Goal: Navigation & Orientation: Find specific page/section

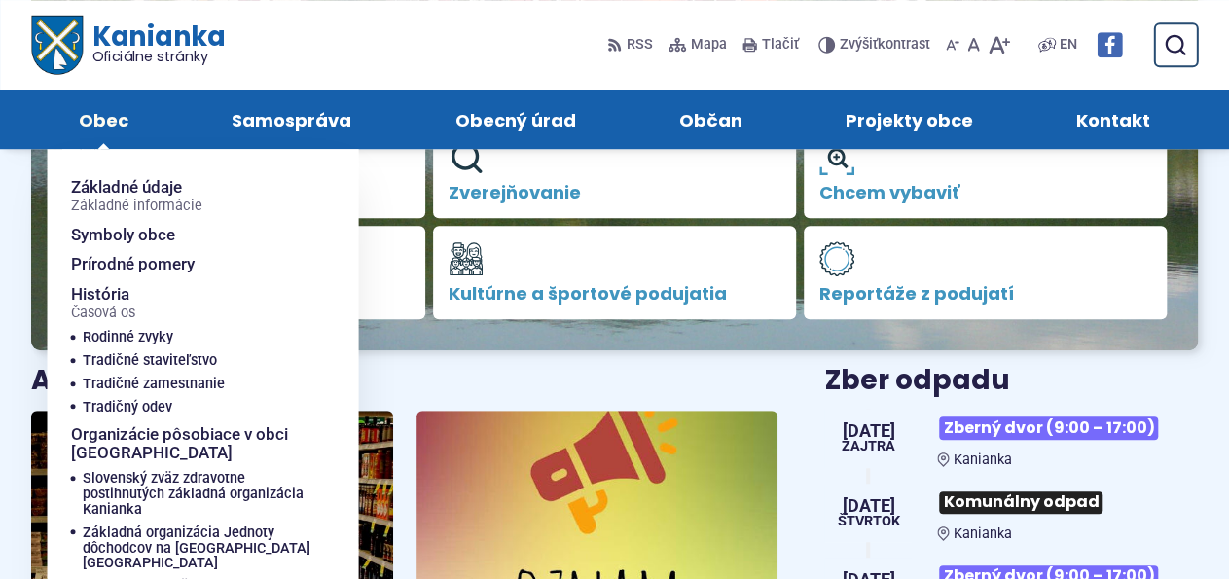
scroll to position [405, 0]
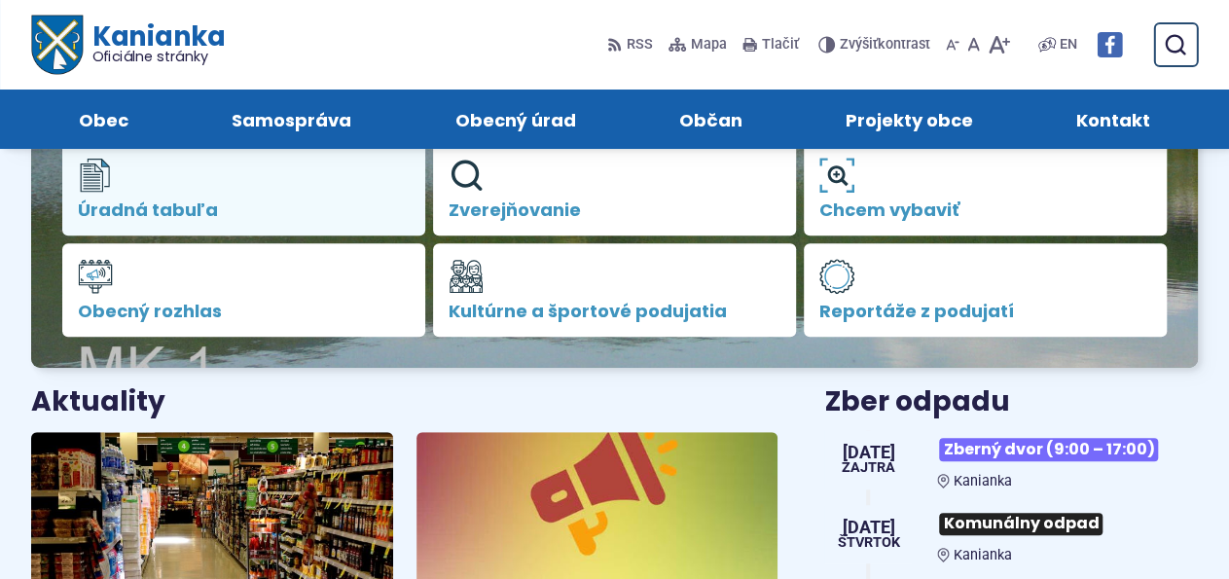
drag, startPoint x: 175, startPoint y: 213, endPoint x: 197, endPoint y: 220, distance: 23.4
click at [176, 213] on span "Úradná tabuľa" at bounding box center [244, 209] width 332 height 19
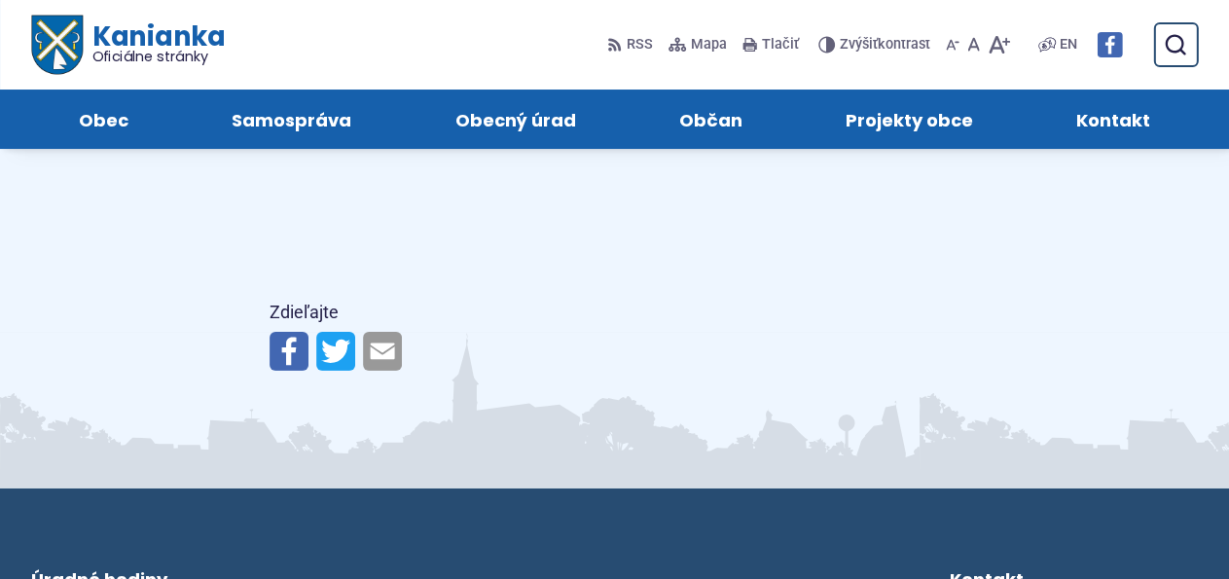
scroll to position [2934, 0]
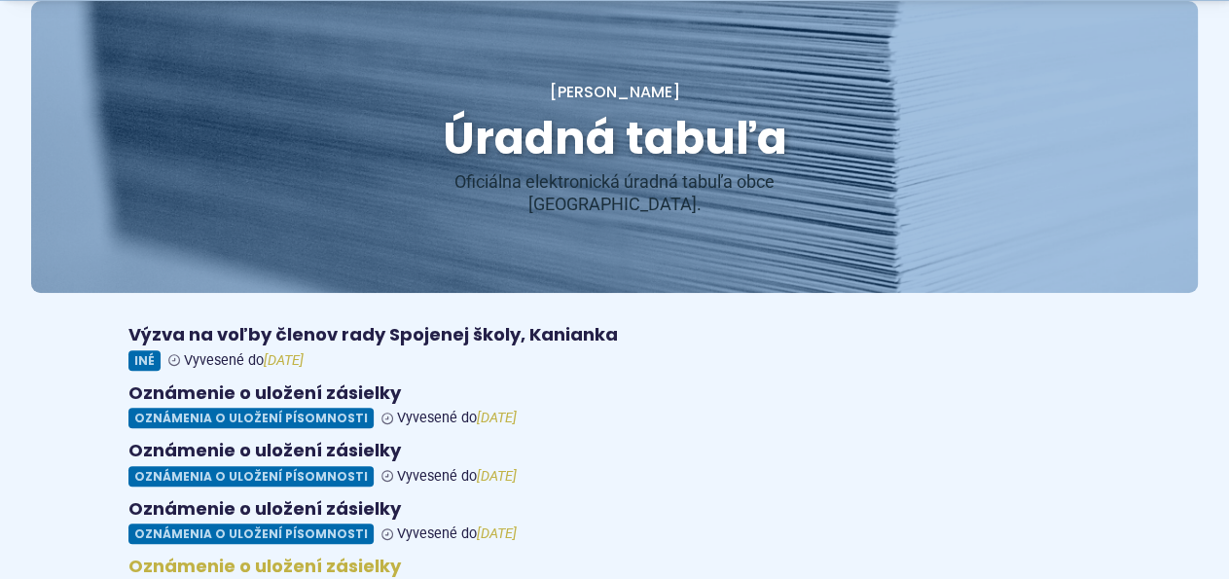
scroll to position [405, 0]
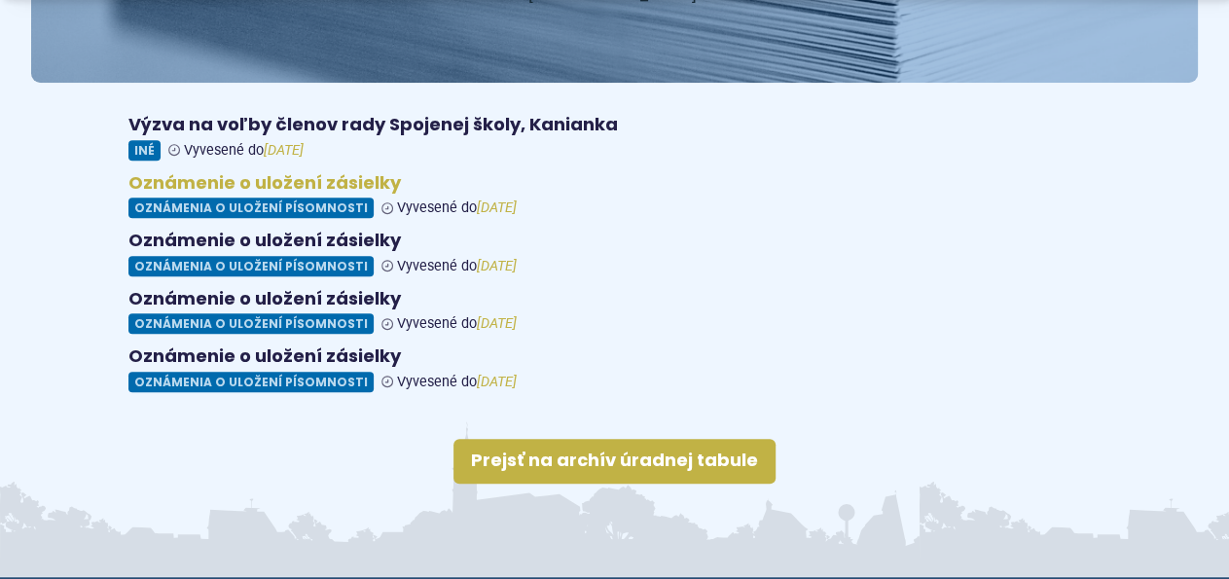
click at [456, 192] on figure at bounding box center [614, 195] width 973 height 47
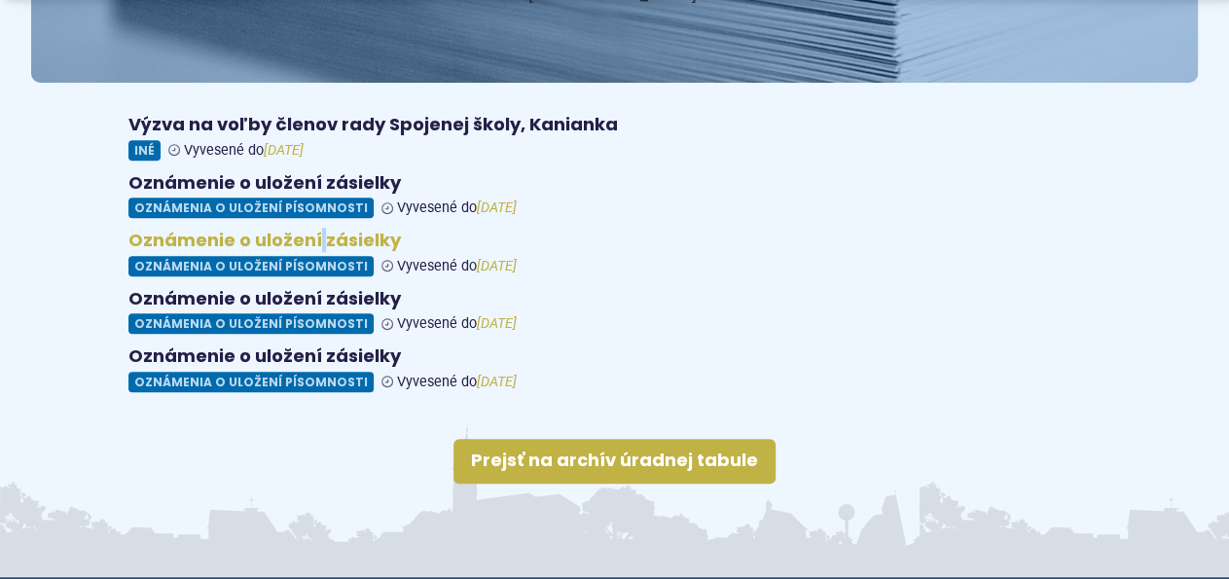
drag, startPoint x: 317, startPoint y: 203, endPoint x: 328, endPoint y: 207, distance: 11.4
click at [320, 202] on div "Výzva na voľby členov rady Spojenej školy, Kanianka Iné Vyvesené do 26.9.2025 O…" at bounding box center [614, 253] width 973 height 278
drag, startPoint x: 314, startPoint y: 234, endPoint x: 340, endPoint y: 261, distance: 37.1
click at [317, 232] on figure at bounding box center [614, 253] width 973 height 47
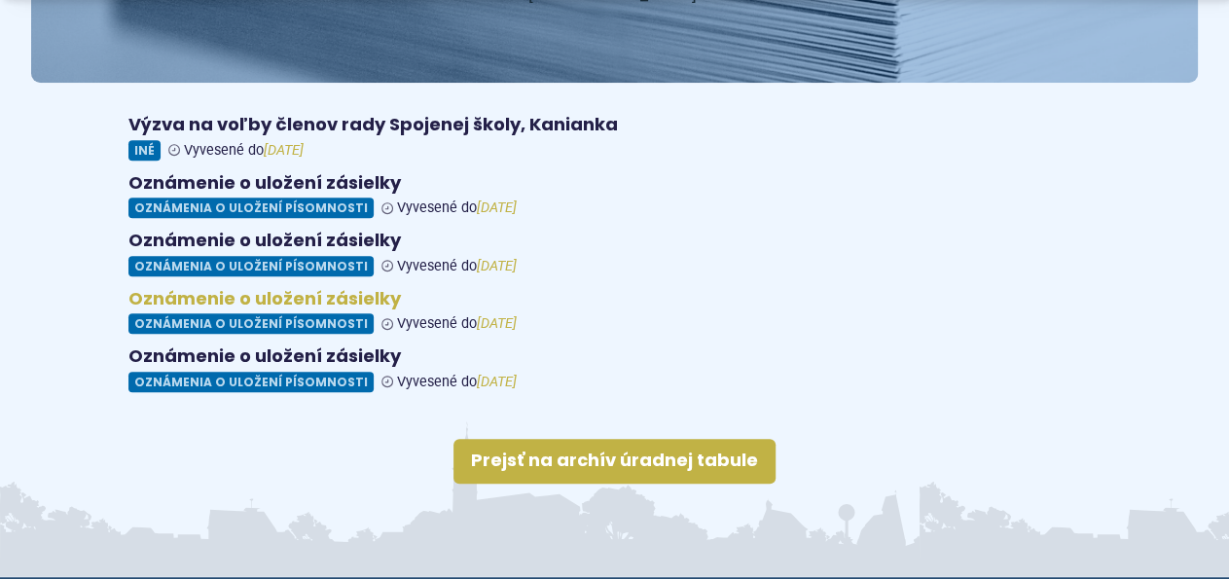
click at [436, 303] on figure at bounding box center [614, 311] width 973 height 47
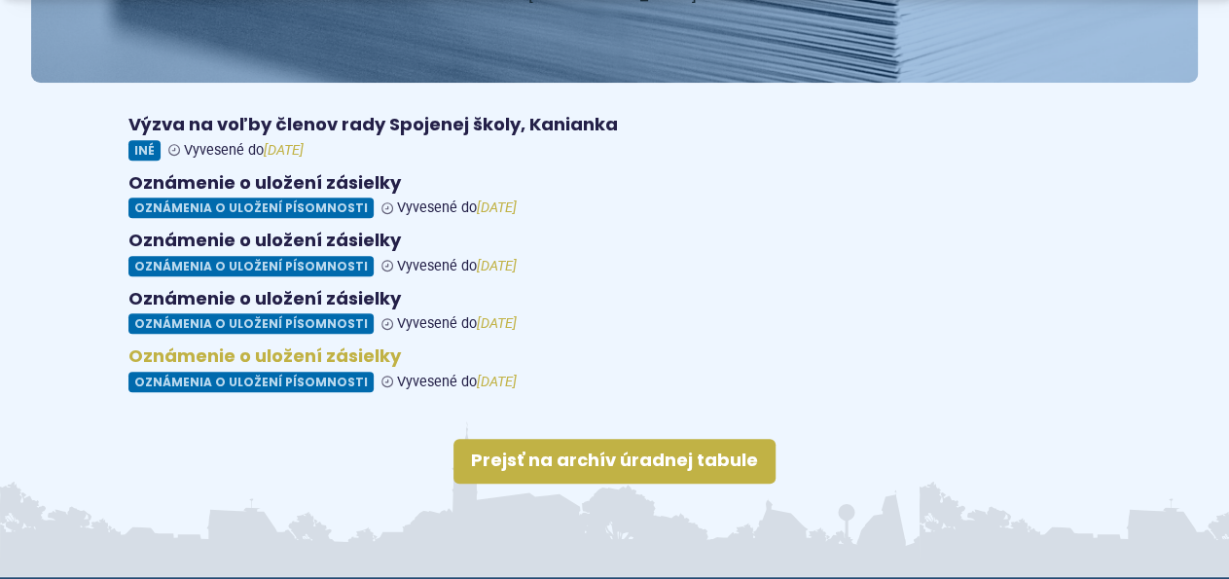
click at [330, 345] on figure at bounding box center [614, 368] width 973 height 47
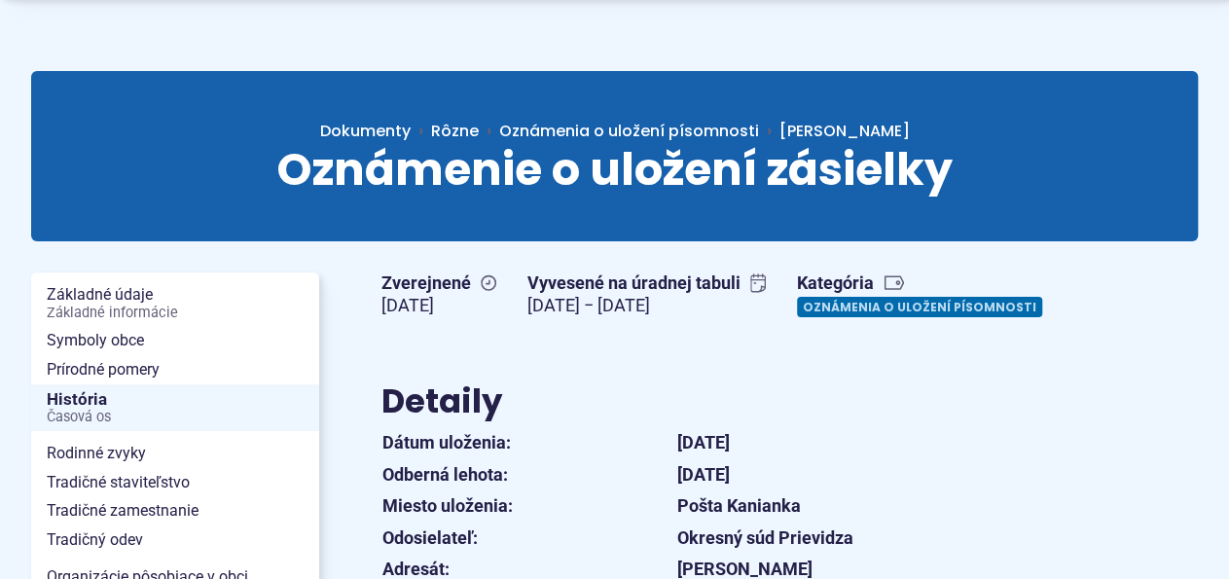
scroll to position [405, 0]
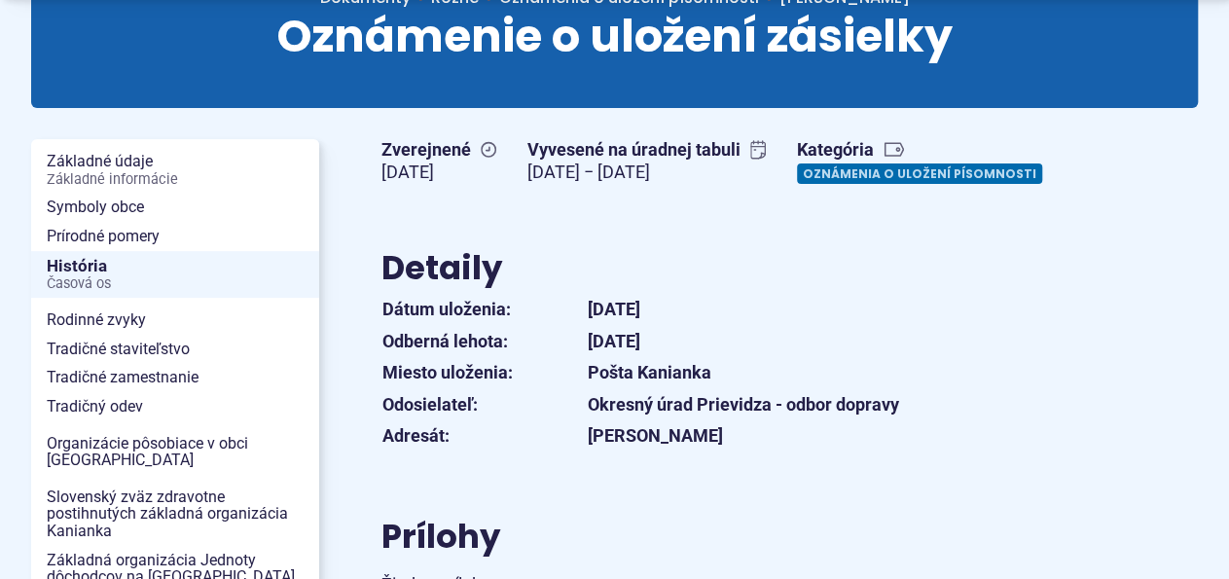
scroll to position [506, 0]
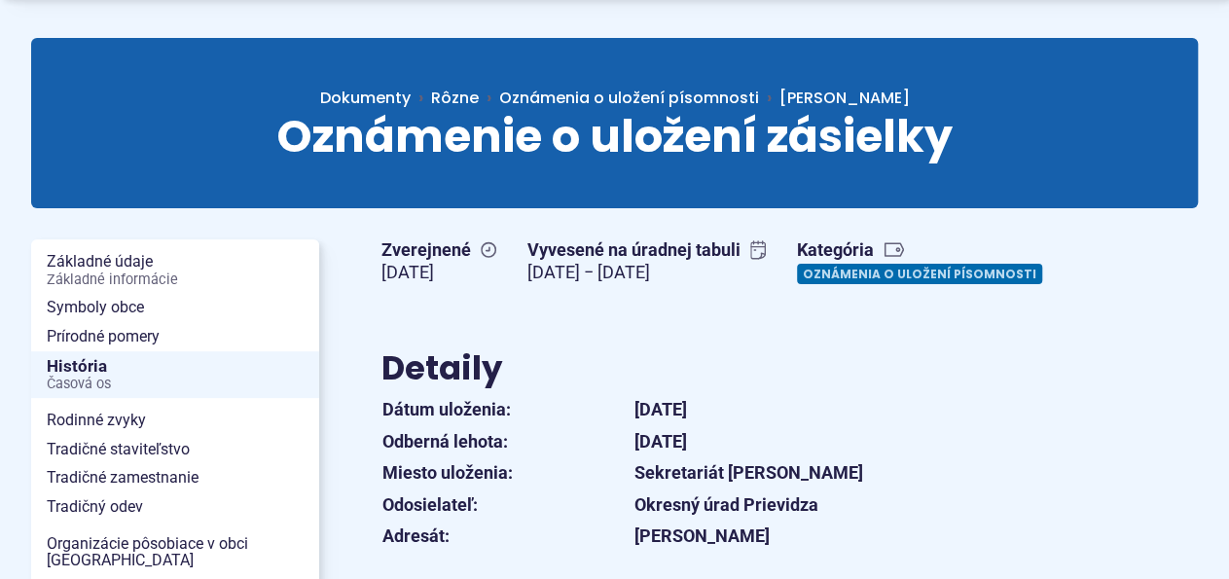
scroll to position [405, 0]
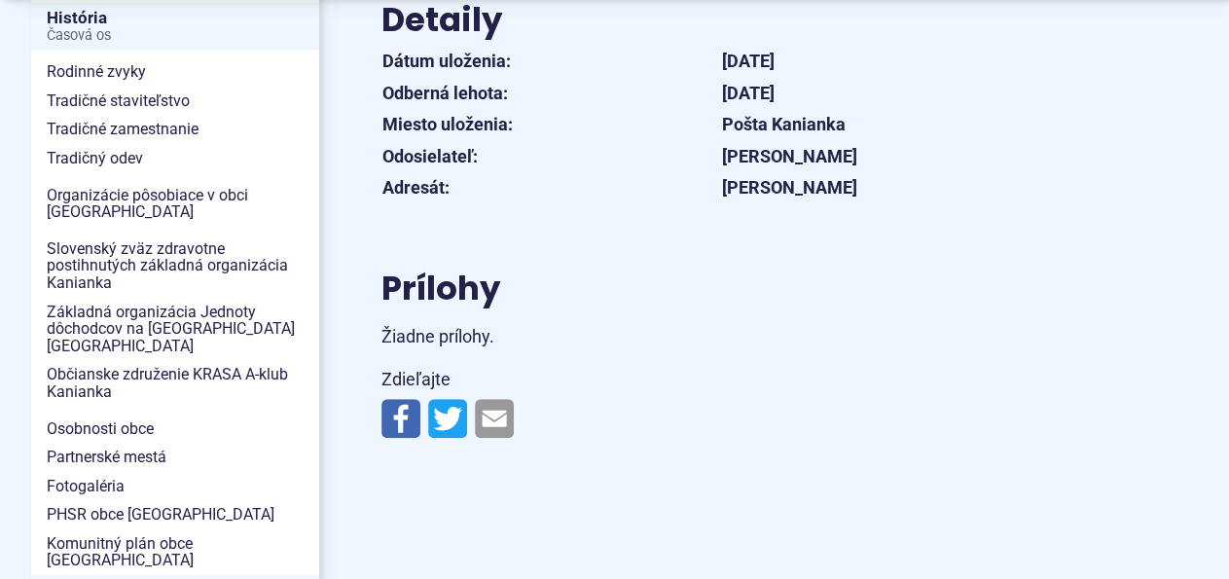
scroll to position [506, 0]
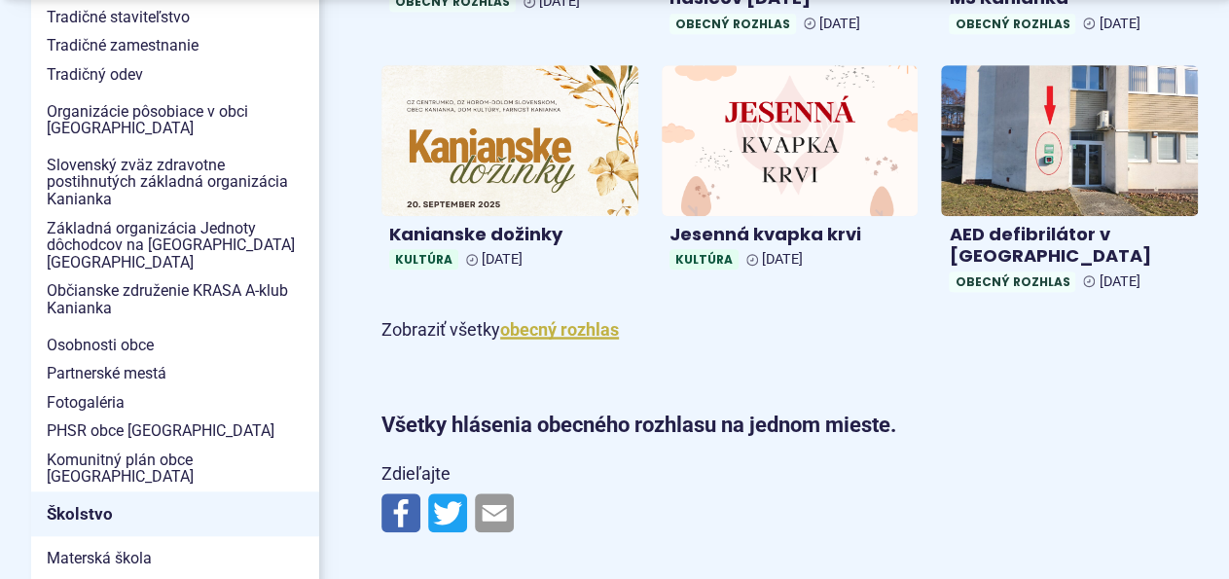
scroll to position [708, 0]
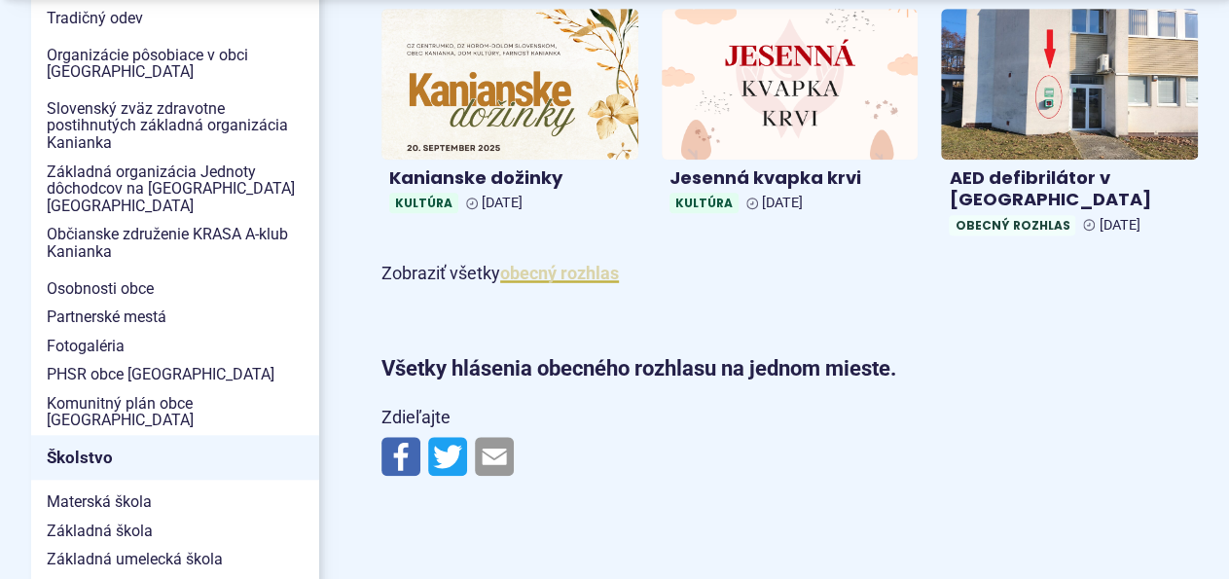
click at [560, 283] on link "obecný rozhlas" at bounding box center [559, 273] width 119 height 20
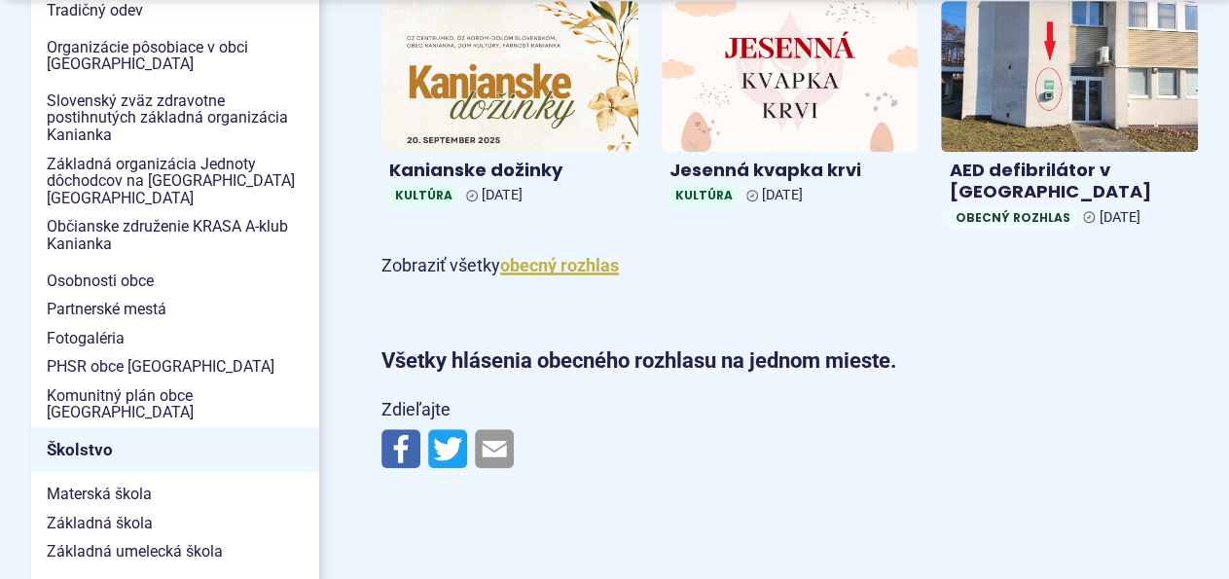
scroll to position [1113, 0]
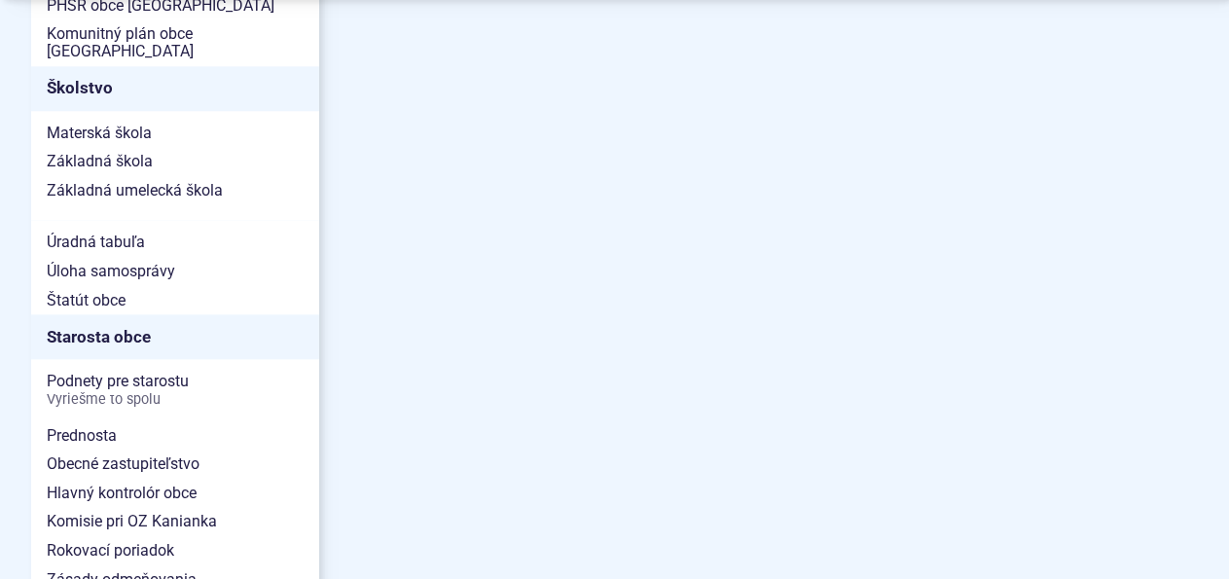
scroll to position [1113, 0]
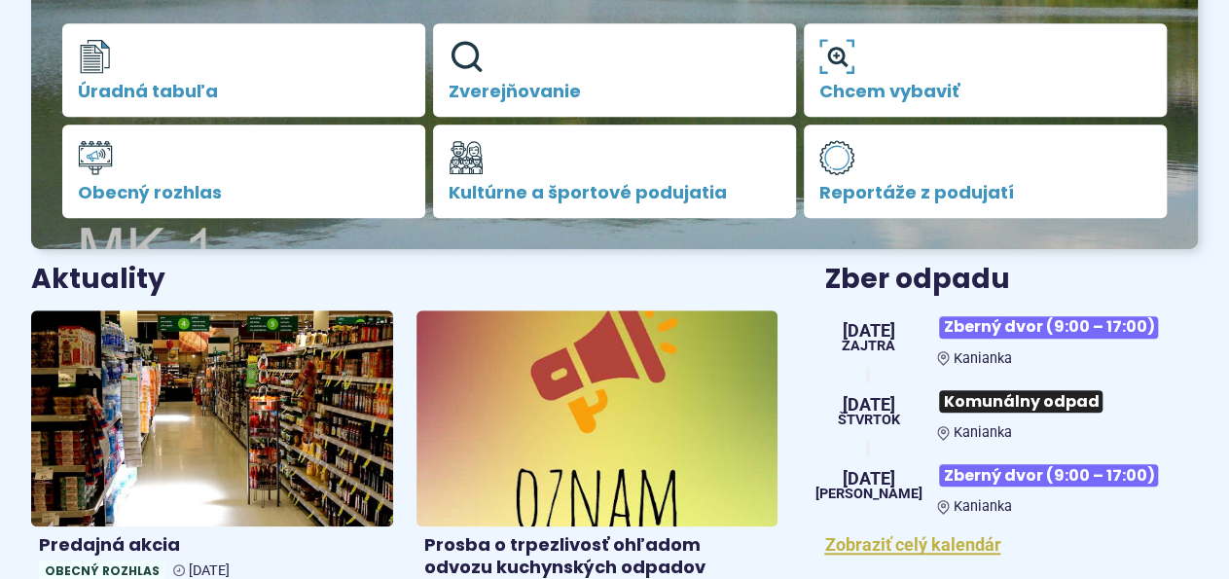
scroll to position [607, 0]
